Goal: Information Seeking & Learning: Learn about a topic

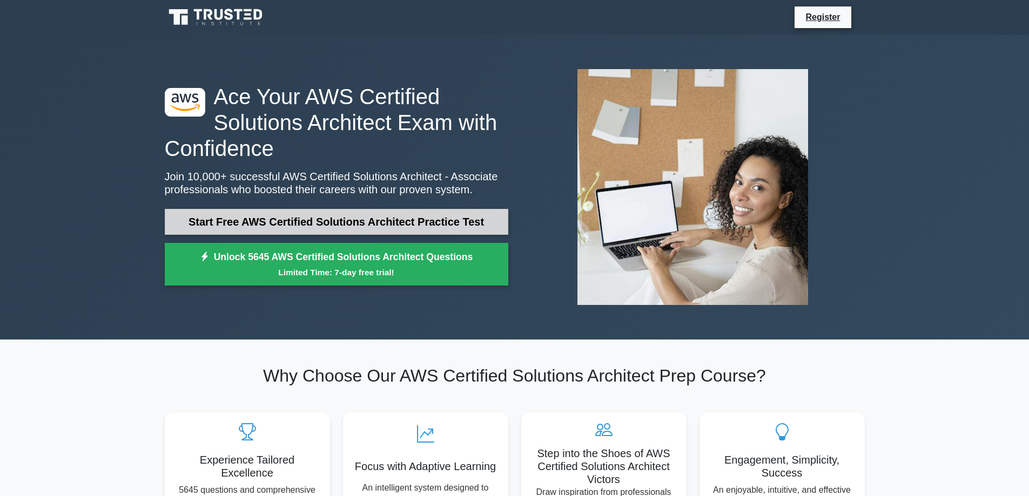
click at [308, 222] on link "Start Free AWS Certified Solutions Architect Practice Test" at bounding box center [336, 222] width 343 height 26
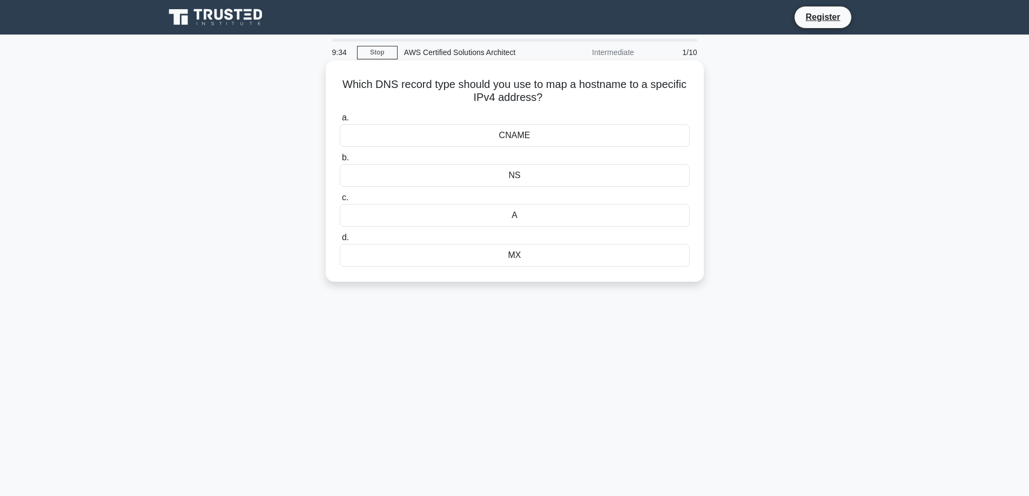
click at [498, 179] on div "NS" at bounding box center [515, 175] width 350 height 23
click at [340, 161] on input "b. NS" at bounding box center [340, 157] width 0 height 7
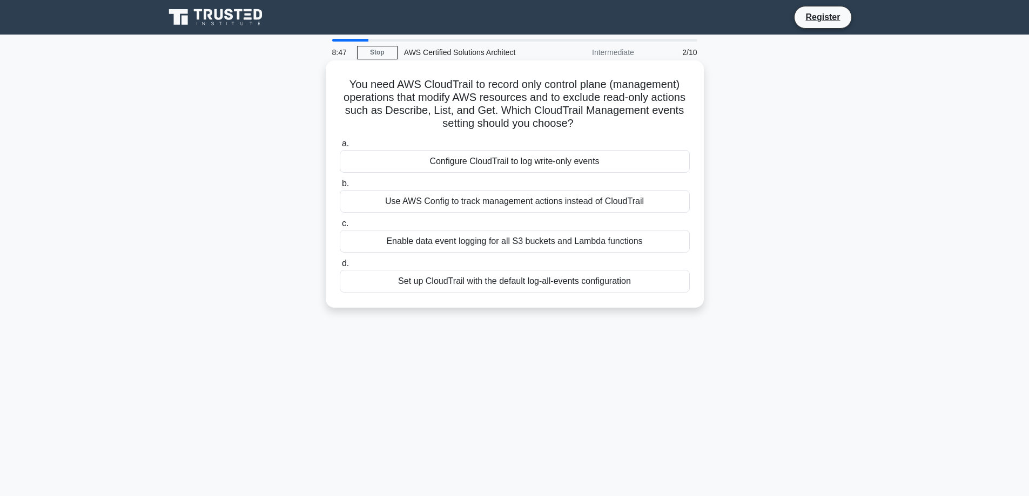
click at [514, 165] on div "Configure CloudTrail to log write-only events" at bounding box center [515, 161] width 350 height 23
click at [340, 147] on input "a. Configure CloudTrail to log write-only events" at bounding box center [340, 143] width 0 height 7
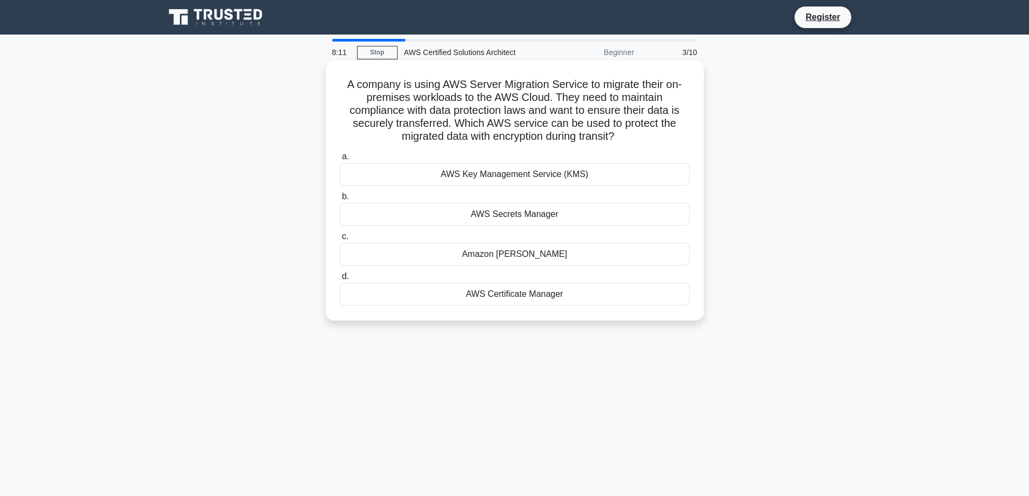
click at [518, 176] on div "AWS Key Management Service (KMS)" at bounding box center [515, 174] width 350 height 23
click at [340, 160] on input "a. AWS Key Management Service (KMS)" at bounding box center [340, 156] width 0 height 7
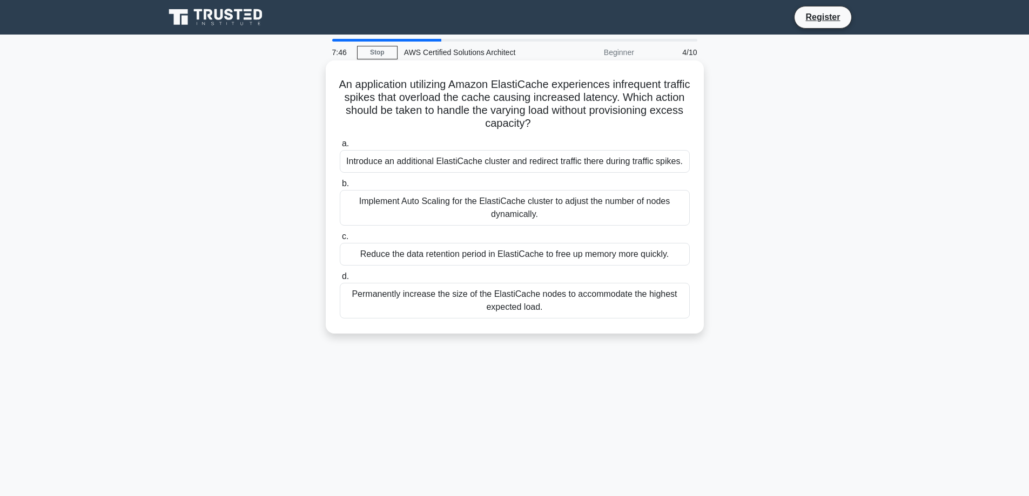
click at [523, 206] on div "Implement Auto Scaling for the ElastiCache cluster to adjust the number of node…" at bounding box center [515, 208] width 350 height 36
click at [340, 187] on input "b. Implement Auto Scaling for the ElastiCache cluster to adjust the number of n…" at bounding box center [340, 183] width 0 height 7
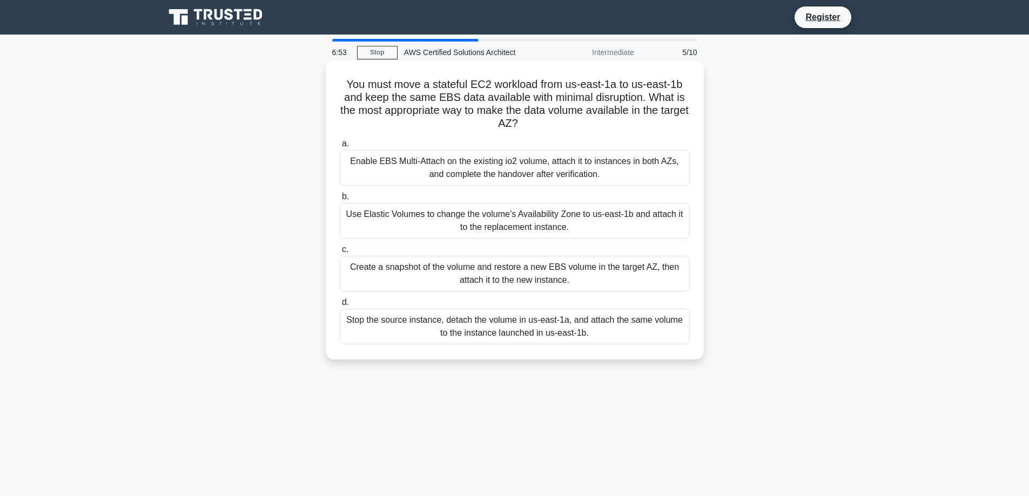
click at [504, 272] on div "Create a snapshot of the volume and restore a new EBS volume in the target AZ, …" at bounding box center [515, 274] width 350 height 36
click at [340, 253] on input "c. Create a snapshot of the volume and restore a new EBS volume in the target A…" at bounding box center [340, 249] width 0 height 7
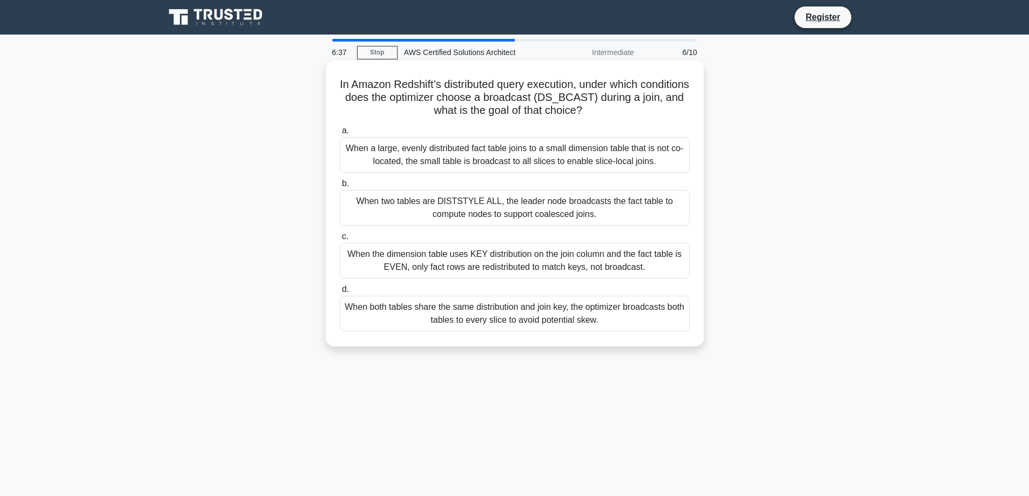
click at [516, 161] on div "When a large, evenly distributed fact table joins to a small dimension table th…" at bounding box center [515, 155] width 350 height 36
click at [340, 134] on input "a. When a large, evenly distributed fact table joins to a small dimension table…" at bounding box center [340, 130] width 0 height 7
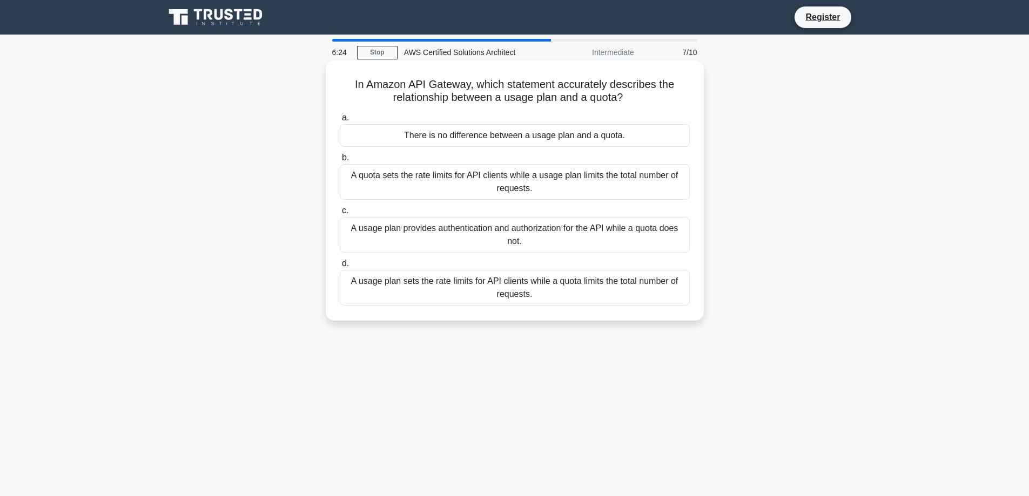
click at [521, 201] on div "a. There is no difference between a usage plan and a quota. b. A quota sets the…" at bounding box center [514, 208] width 363 height 199
click at [517, 189] on div "A quota sets the rate limits for API clients while a usage plan limits the tota…" at bounding box center [515, 182] width 350 height 36
click at [340, 161] on input "b. A quota sets the rate limits for API clients while a usage plan limits the t…" at bounding box center [340, 157] width 0 height 7
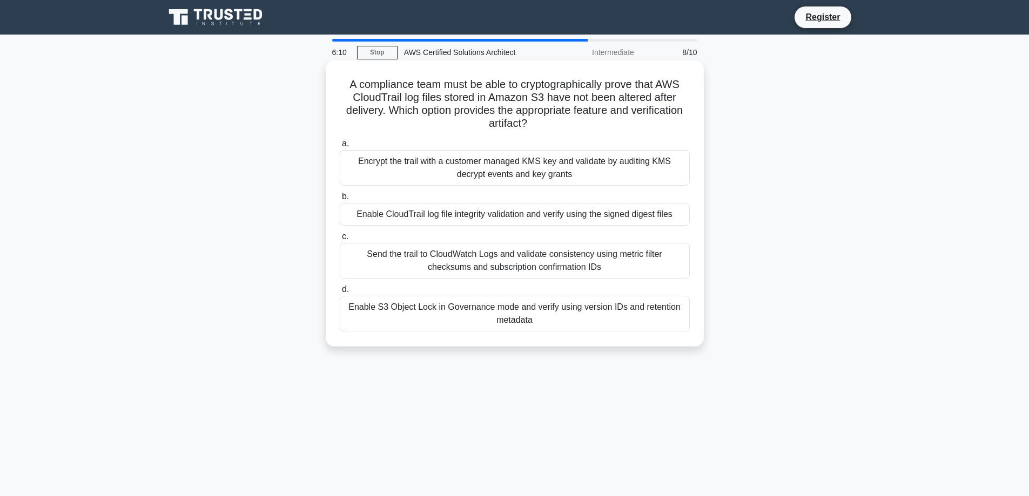
click at [515, 170] on div "Encrypt the trail with a customer managed KMS key and validate by auditing KMS …" at bounding box center [515, 168] width 350 height 36
click at [340, 147] on input "a. Encrypt the trail with a customer managed KMS key and validate by auditing K…" at bounding box center [340, 143] width 0 height 7
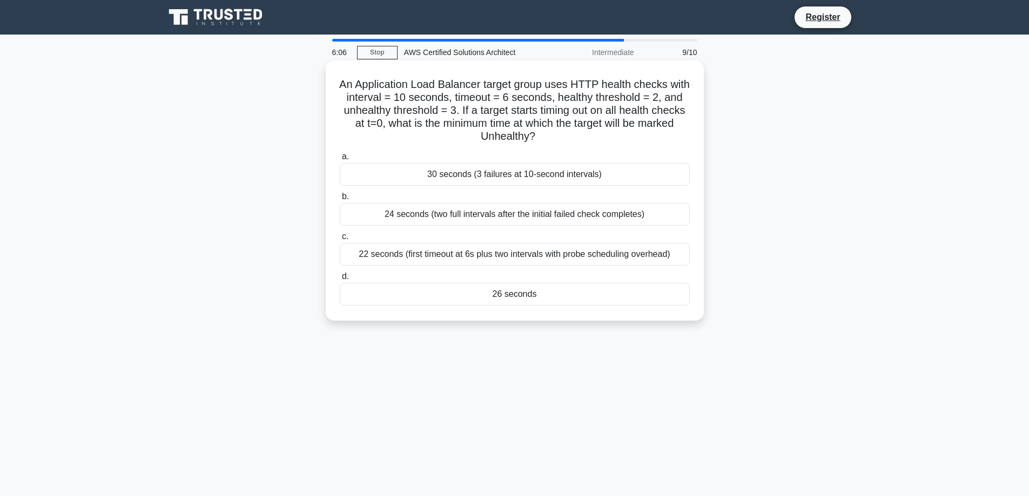
click at [511, 209] on div "24 seconds (two full intervals after the initial failed check completes)" at bounding box center [515, 214] width 350 height 23
click at [340, 200] on input "b. 24 seconds (two full intervals after the initial failed check completes)" at bounding box center [340, 196] width 0 height 7
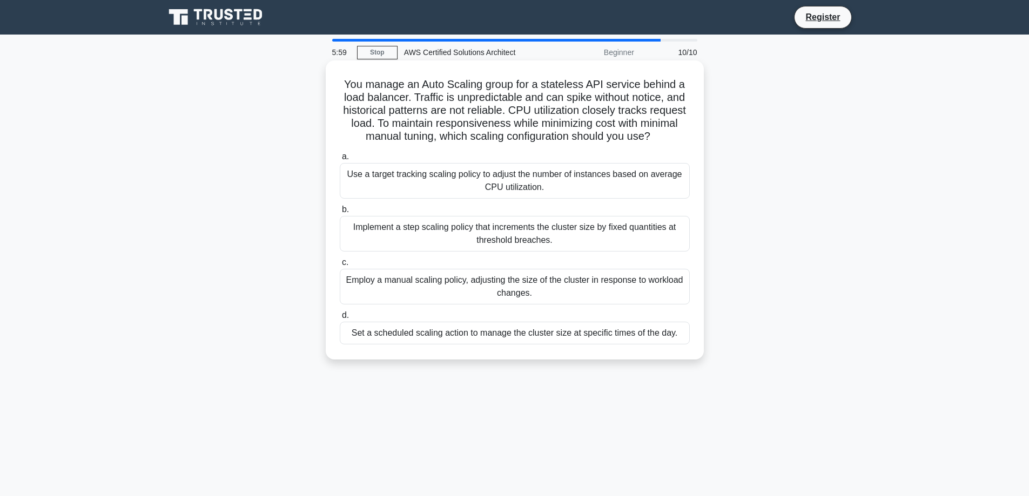
click at [509, 188] on div "Use a target tracking scaling policy to adjust the number of instances based on…" at bounding box center [515, 181] width 350 height 36
click at [340, 160] on input "a. Use a target tracking scaling policy to adjust the number of instances based…" at bounding box center [340, 156] width 0 height 7
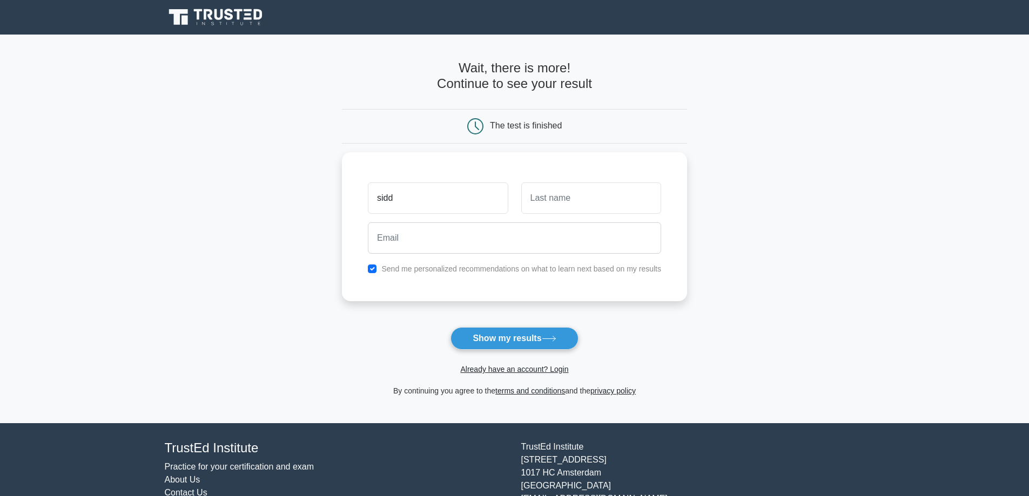
type input "sidd"
type input "s"
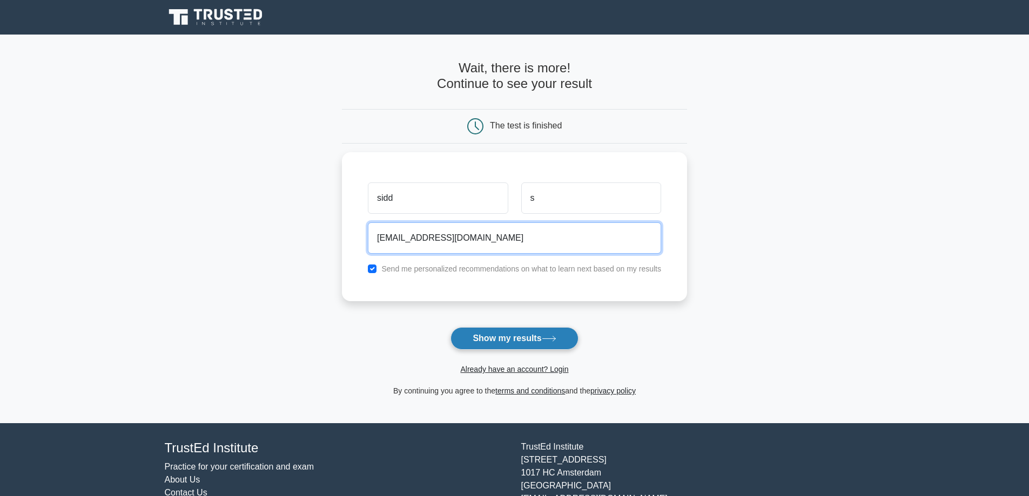
type input "[EMAIL_ADDRESS][DOMAIN_NAME]"
click at [493, 334] on button "Show my results" at bounding box center [513, 338] width 127 height 23
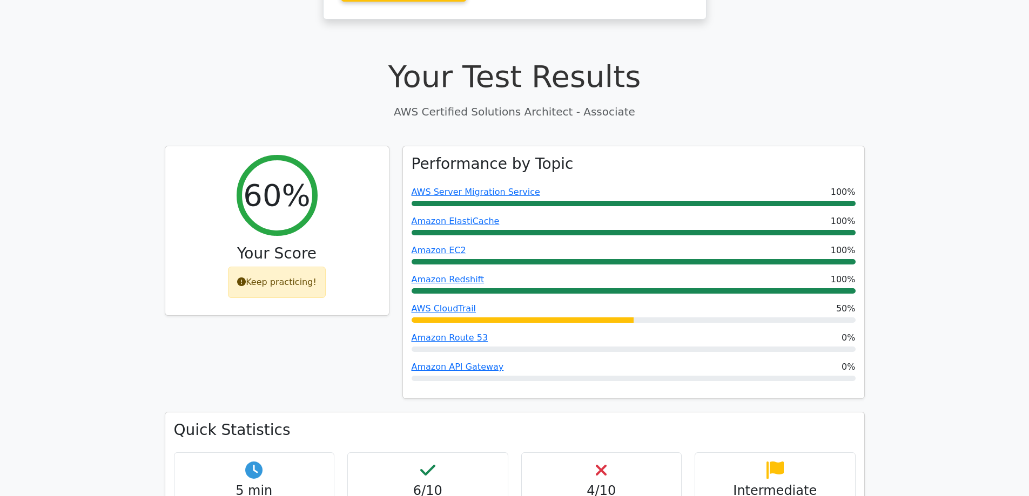
scroll to position [270, 0]
